Goal: Navigation & Orientation: Find specific page/section

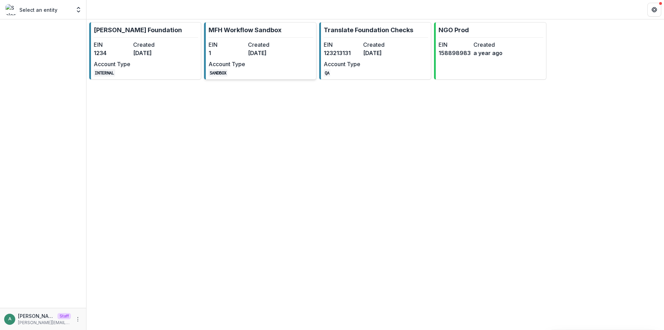
click at [290, 58] on link "MFH Workflow Sandbox EIN 1 Created 8 months ago Account Type SANDBOX" at bounding box center [260, 50] width 112 height 57
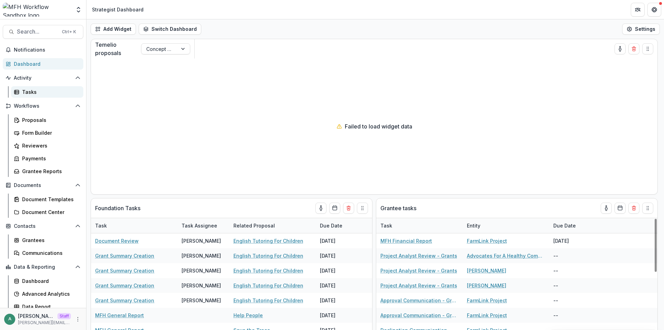
click at [37, 92] on div "Tasks" at bounding box center [50, 91] width 56 height 7
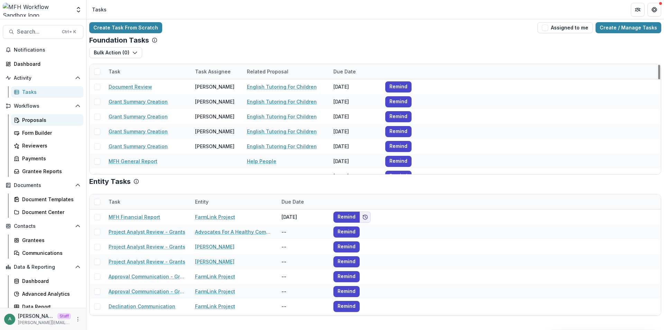
click at [26, 120] on div "Proposals" at bounding box center [50, 119] width 56 height 7
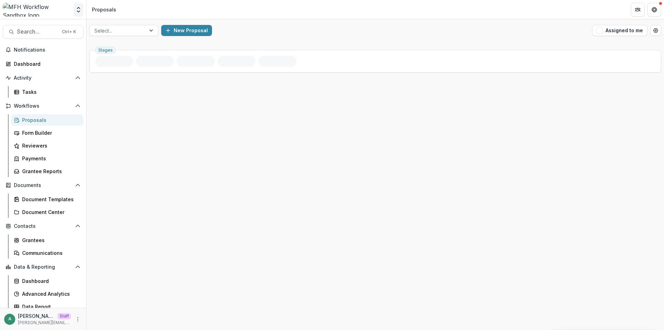
click at [78, 9] on icon "Open entity switcher" at bounding box center [78, 9] width 7 height 7
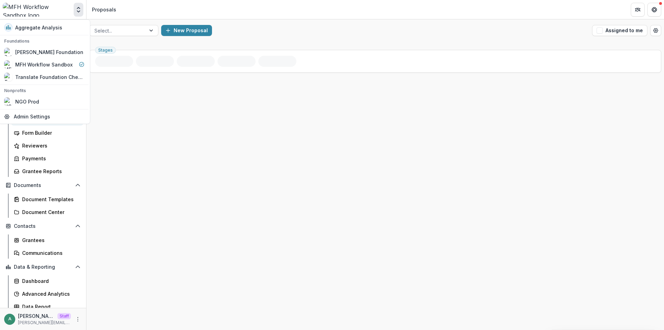
click at [311, 9] on header "Proposals" at bounding box center [374, 9] width 577 height 19
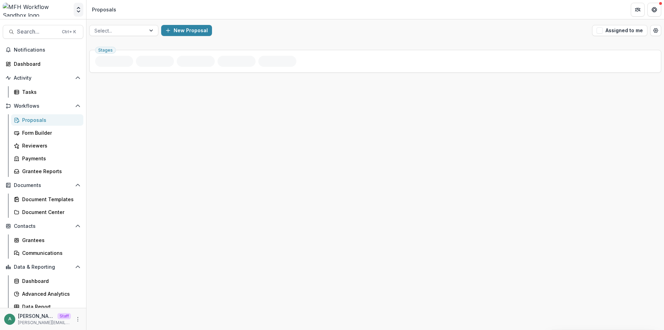
click at [76, 13] on button "Open entity switcher" at bounding box center [79, 10] width 10 height 14
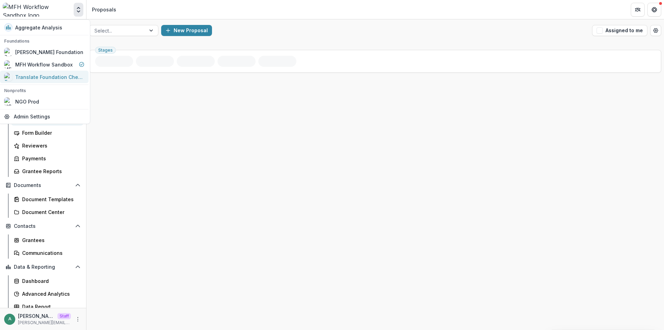
click at [64, 77] on div "Translate Foundation Checks" at bounding box center [49, 76] width 69 height 7
